Goal: Find specific page/section: Find specific page/section

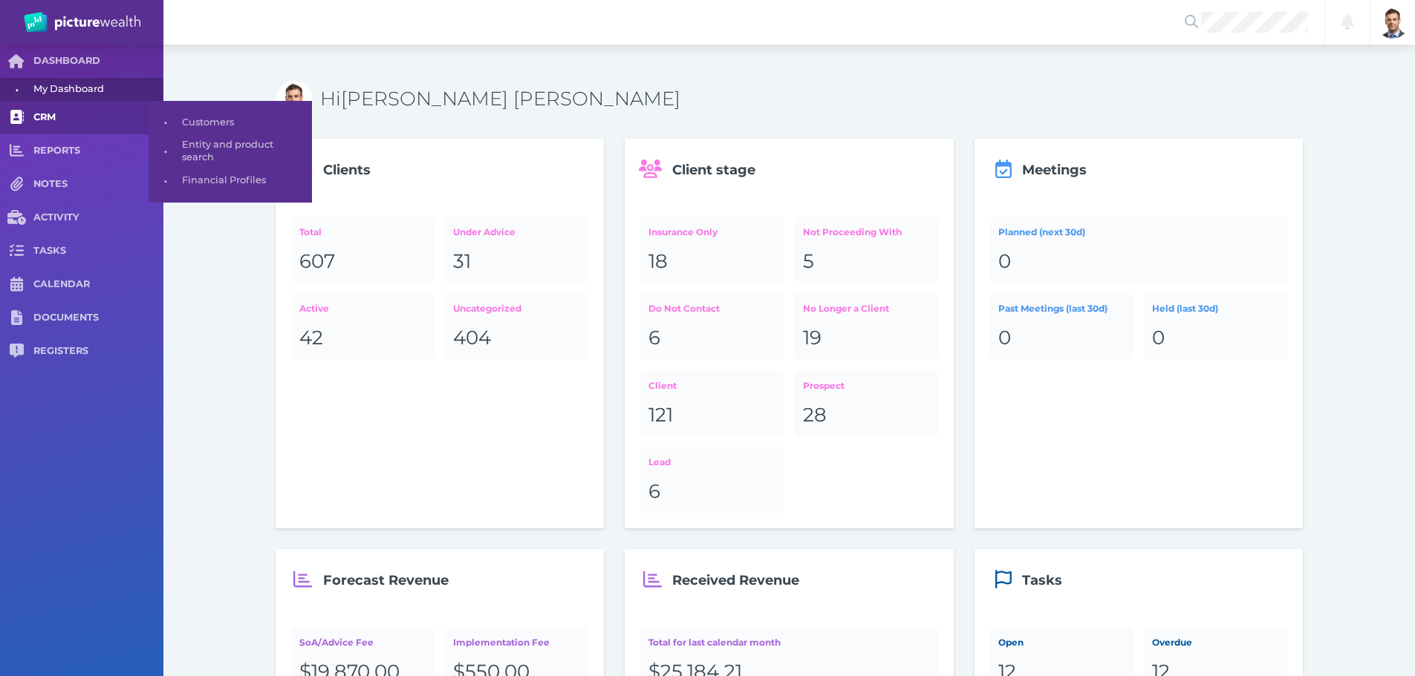
click at [56, 111] on span "CRM" at bounding box center [98, 117] width 130 height 13
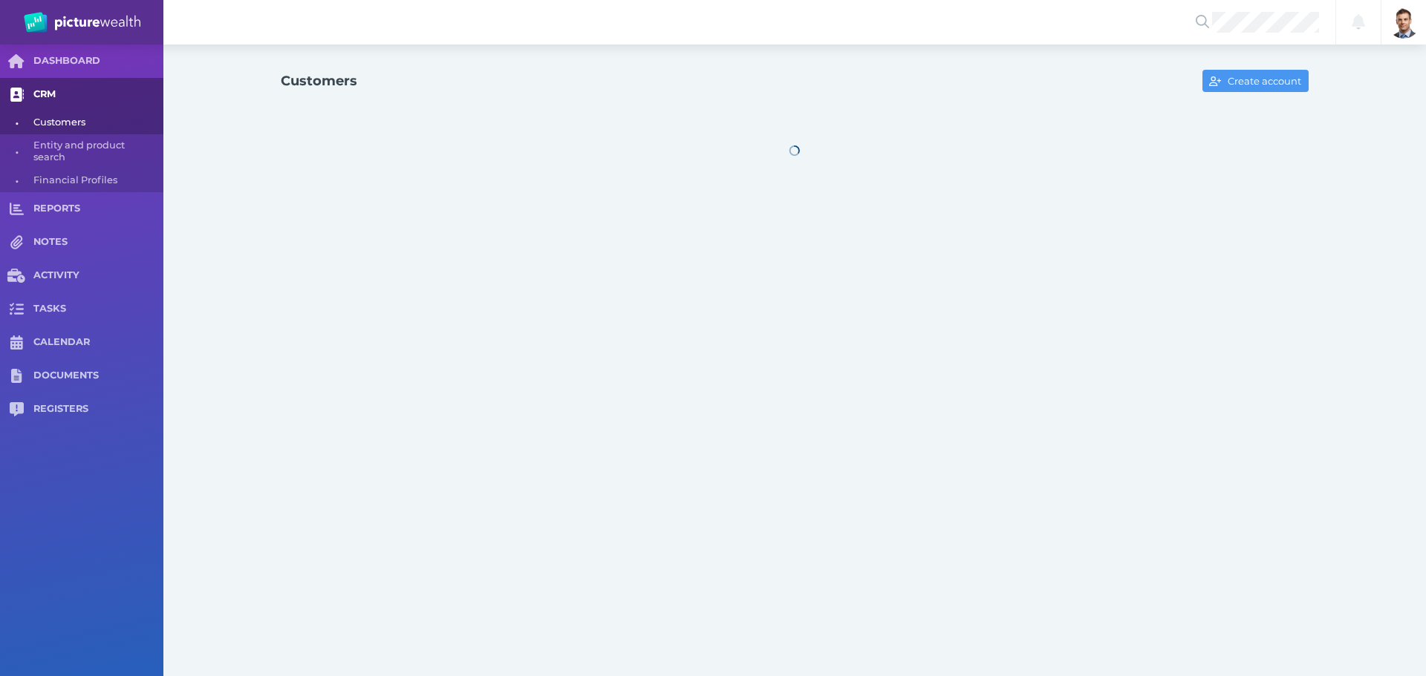
select select "25"
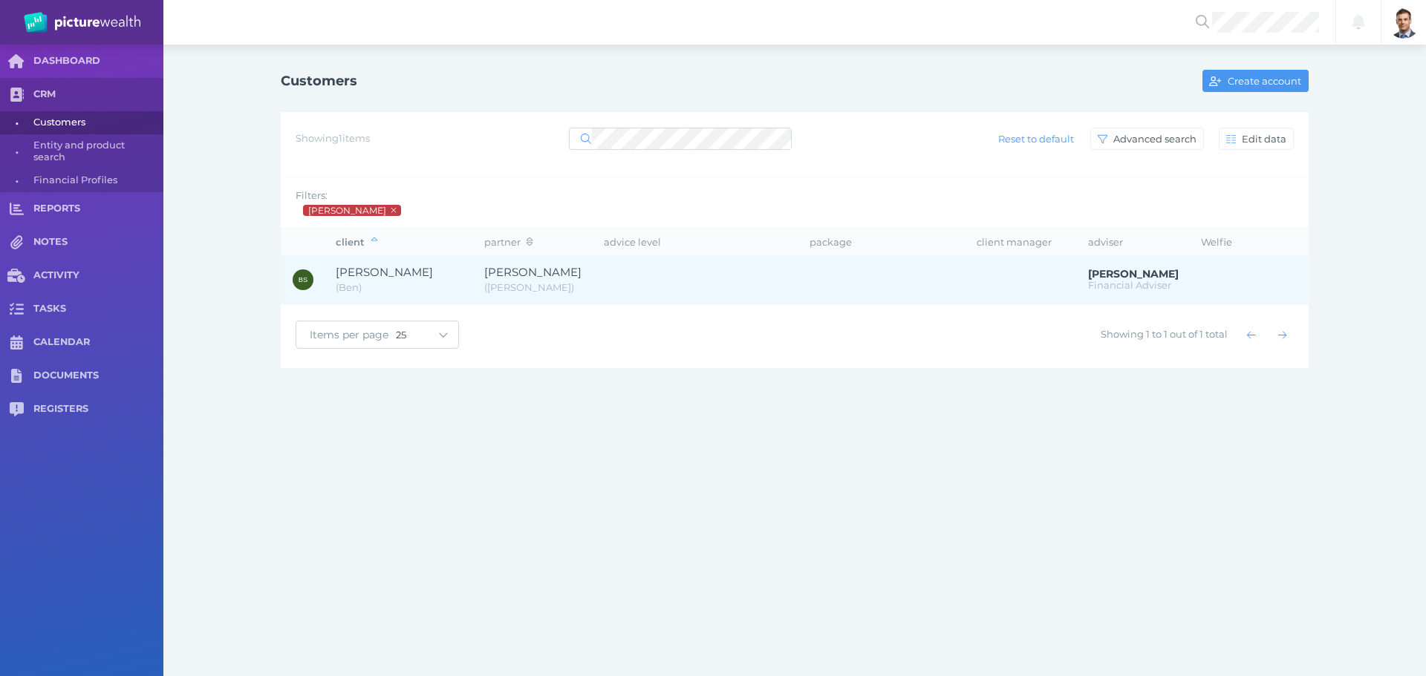
click at [373, 275] on span "[PERSON_NAME]" at bounding box center [384, 272] width 97 height 14
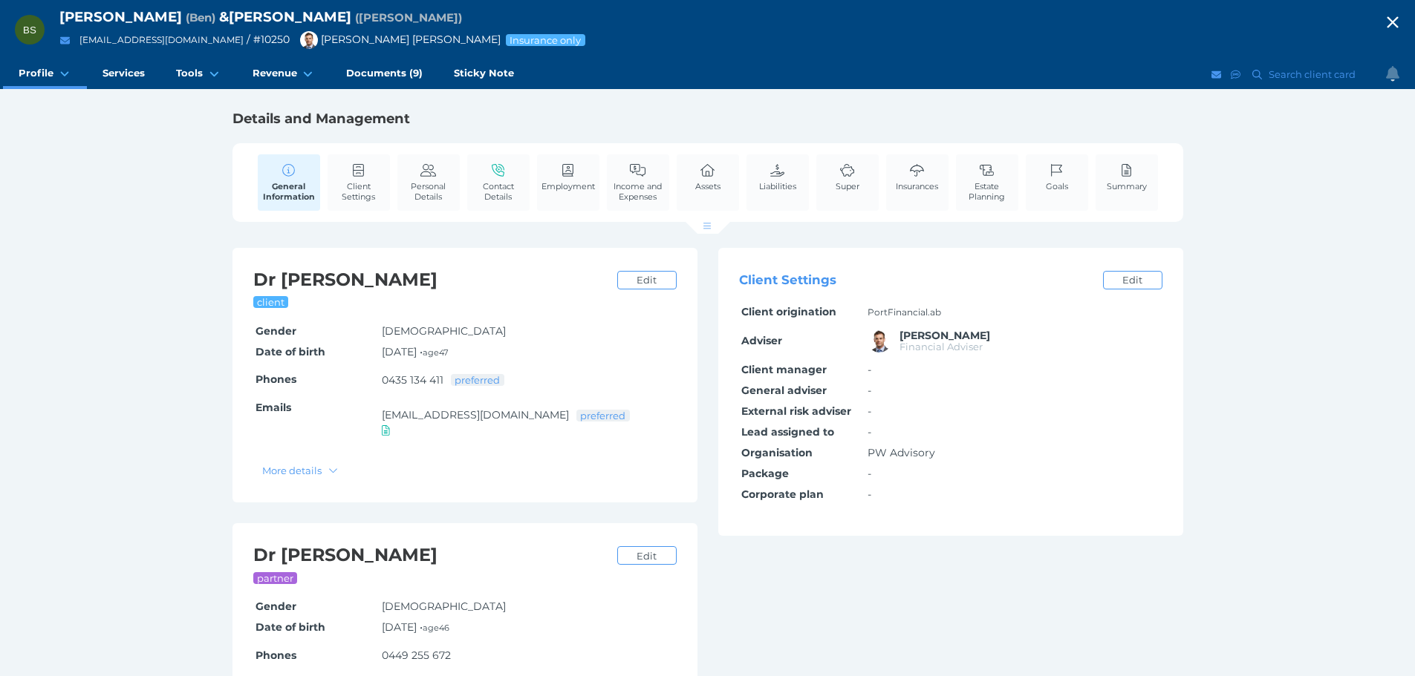
click at [1397, 22] on icon "button" at bounding box center [1391, 22] width 11 height 11
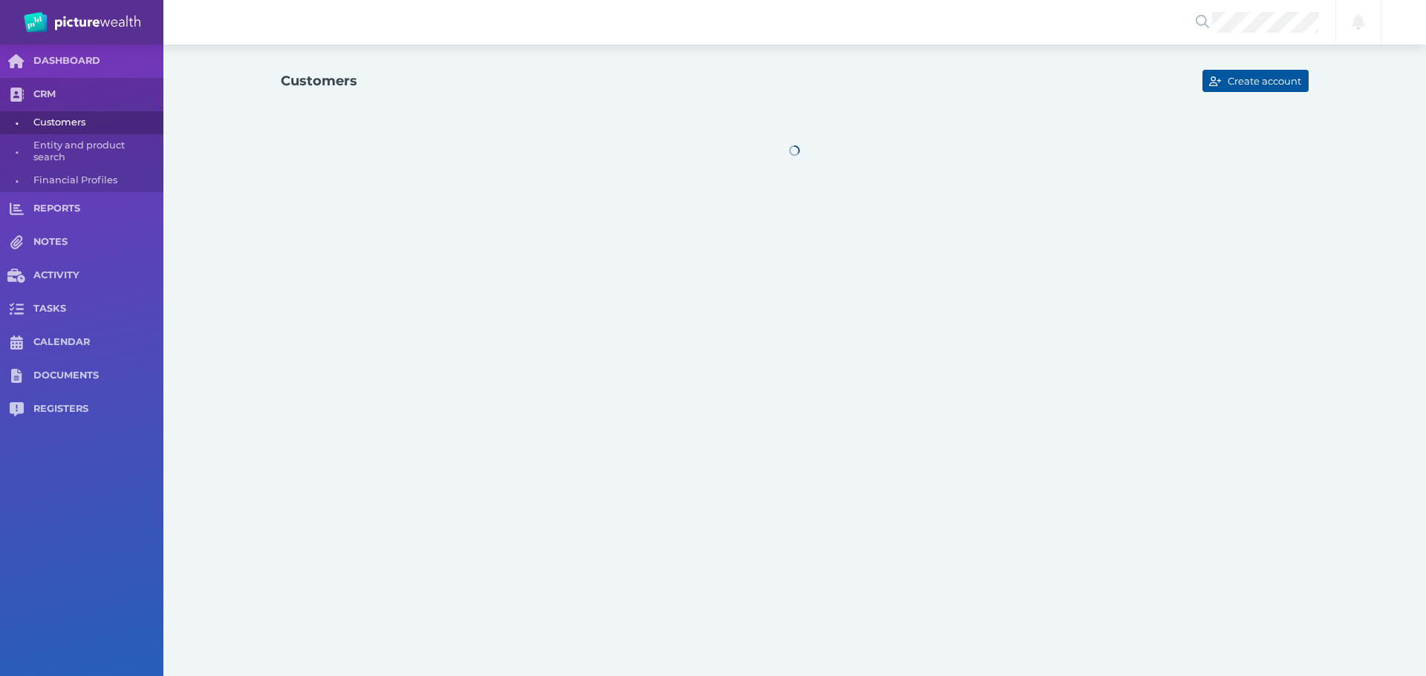
select select "25"
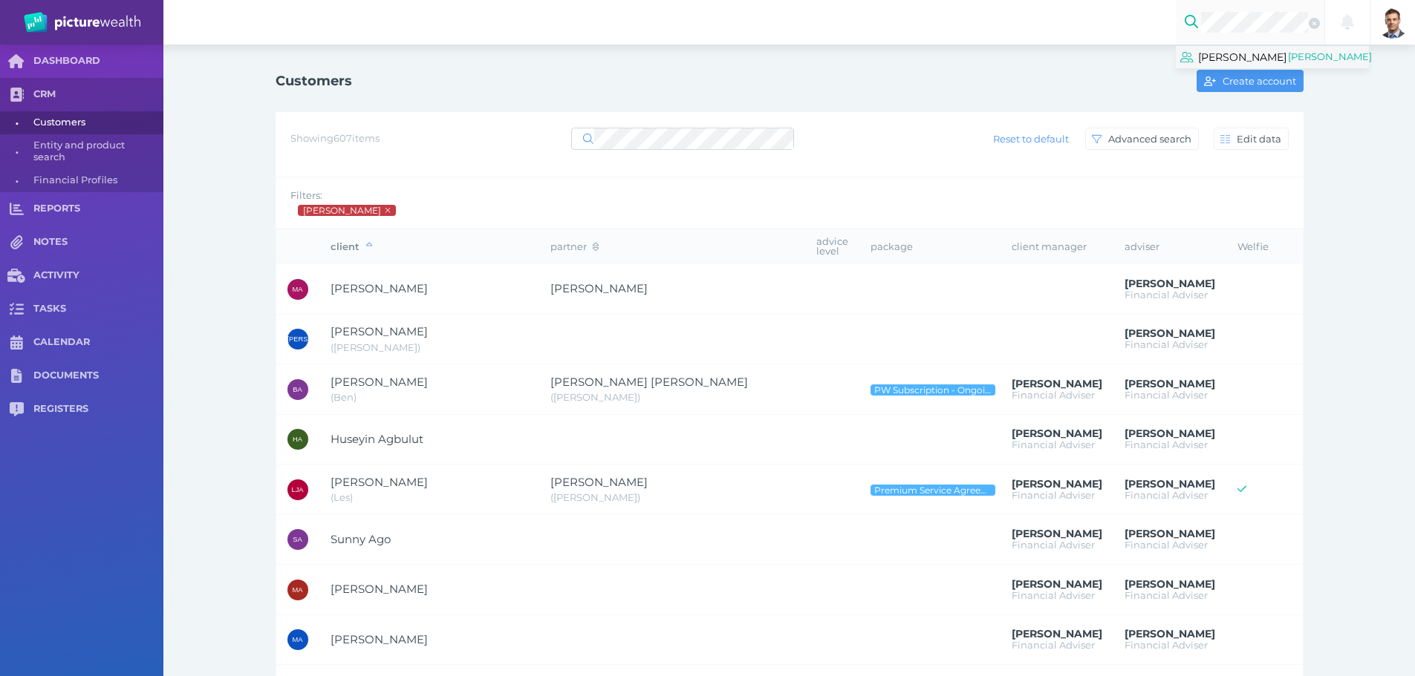
click at [1226, 57] on span "[PERSON_NAME]" at bounding box center [1242, 57] width 88 height 19
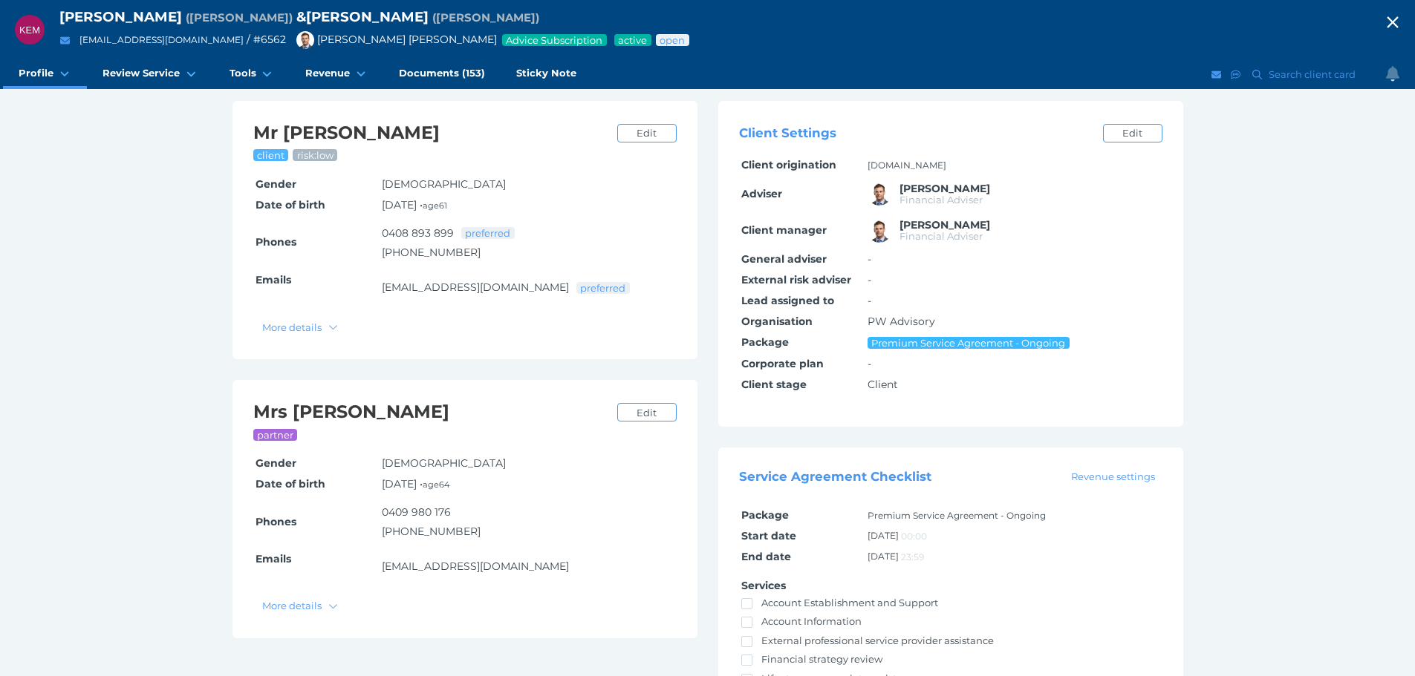
scroll to position [149, 0]
drag, startPoint x: 500, startPoint y: 126, endPoint x: 253, endPoint y: 131, distance: 247.3
click at [253, 131] on h2 "[PERSON_NAME] [PERSON_NAME]" at bounding box center [431, 131] width 356 height 23
click at [242, 131] on div "[PERSON_NAME] [PERSON_NAME] client risk: low Edit Gender [DEMOGRAPHIC_DATA] Edi…" at bounding box center [464, 228] width 465 height 258
drag, startPoint x: 422, startPoint y: 131, endPoint x: 252, endPoint y: 131, distance: 169.3
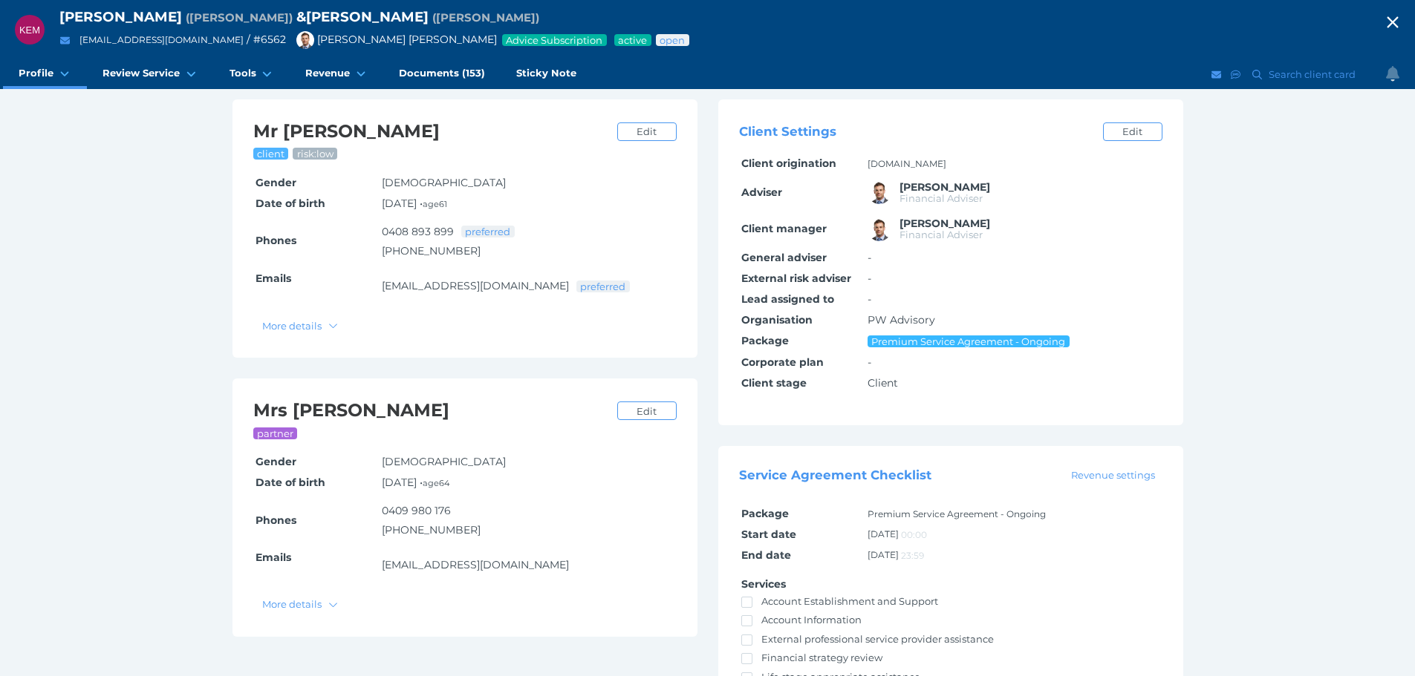
click at [253, 131] on h2 "[PERSON_NAME] [PERSON_NAME]" at bounding box center [431, 131] width 356 height 23
click at [530, 123] on h2 "[PERSON_NAME] [PERSON_NAME]" at bounding box center [431, 131] width 356 height 23
drag, startPoint x: 520, startPoint y: 408, endPoint x: 247, endPoint y: 415, distance: 273.4
click at [247, 415] on div "[PERSON_NAME] partner Edit Gender [DEMOGRAPHIC_DATA] Edit Date of birth [DEMOGR…" at bounding box center [464, 508] width 465 height 258
click at [523, 416] on h2 "[PERSON_NAME]" at bounding box center [431, 410] width 356 height 23
